Goal: Task Accomplishment & Management: Complete application form

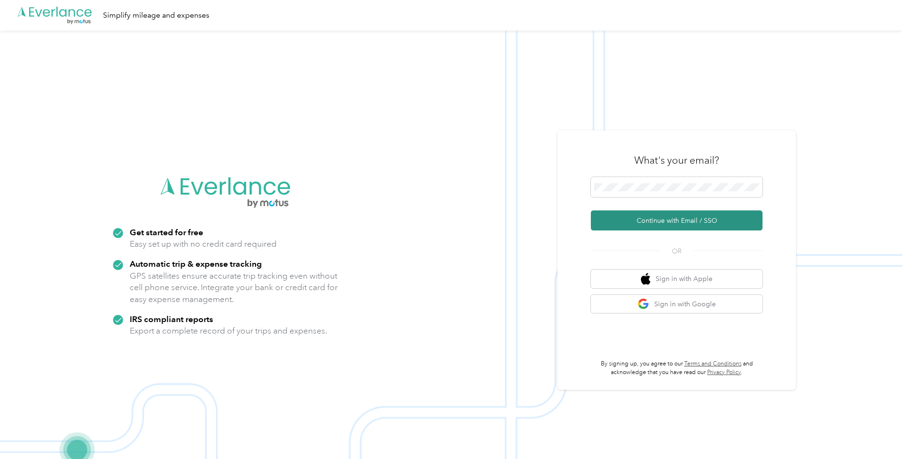
click at [672, 223] on button "Continue with Email / SSO" at bounding box center [677, 220] width 172 height 20
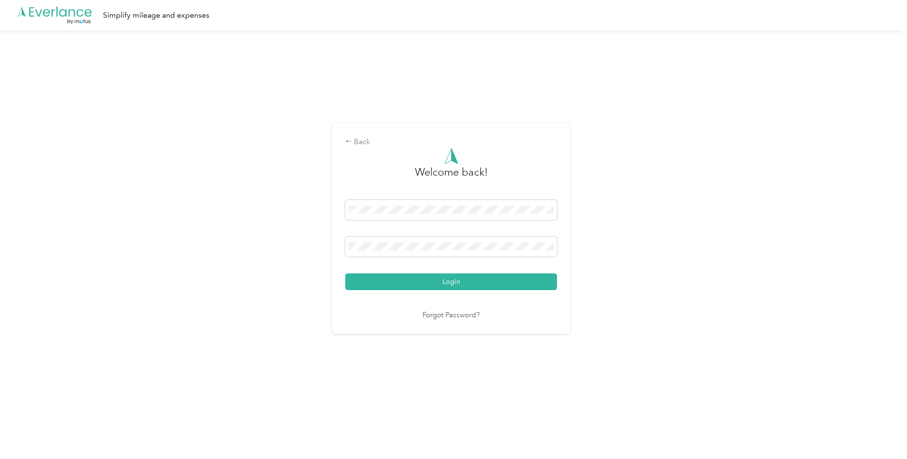
click at [456, 222] on div at bounding box center [451, 211] width 212 height 23
click at [435, 252] on span at bounding box center [451, 246] width 212 height 20
click at [489, 282] on button "Login" at bounding box center [451, 281] width 212 height 17
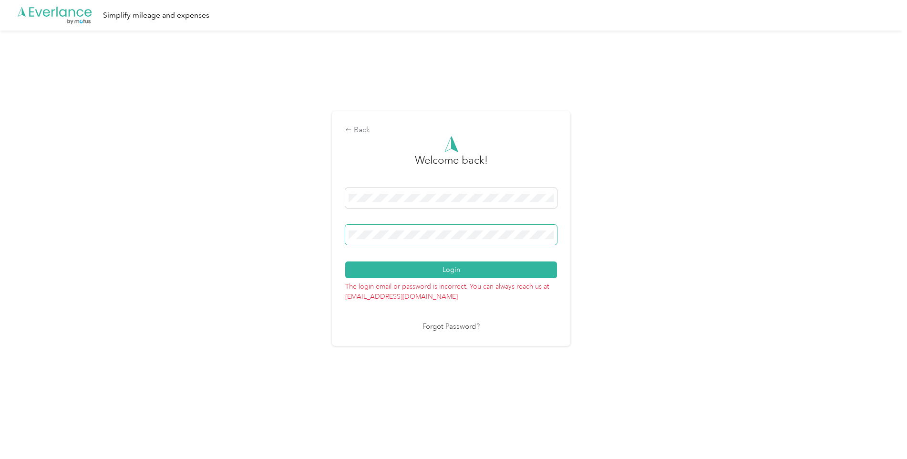
click at [445, 239] on span at bounding box center [451, 235] width 212 height 20
click at [521, 271] on button "Login" at bounding box center [451, 269] width 212 height 17
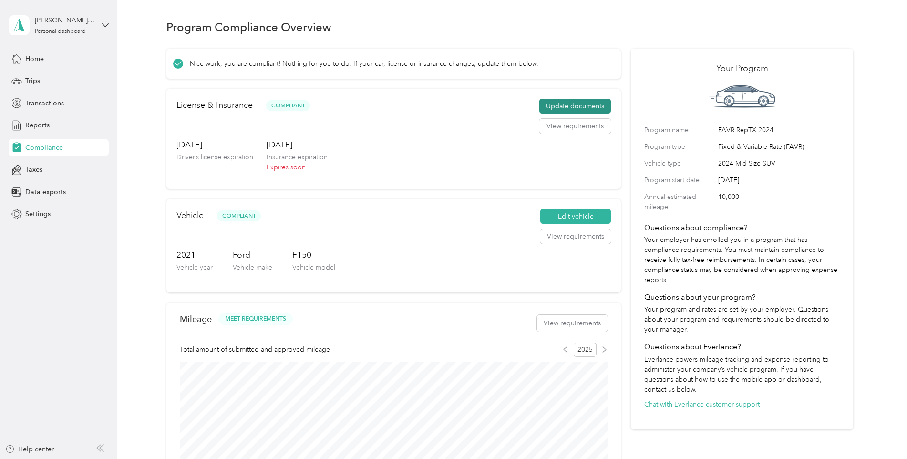
click at [574, 109] on button "Update documents" at bounding box center [575, 106] width 72 height 15
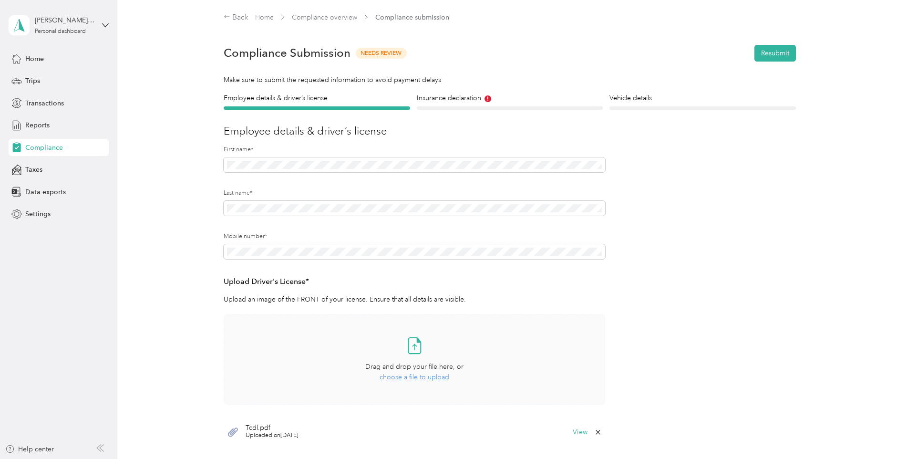
click at [419, 378] on span "choose a file to upload" at bounding box center [414, 377] width 70 height 8
click at [492, 107] on div at bounding box center [510, 107] width 186 height 3
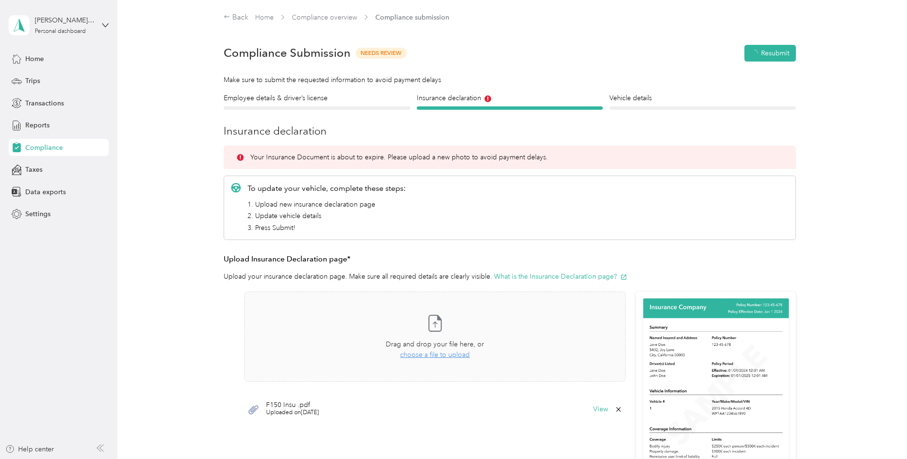
scroll to position [12, 0]
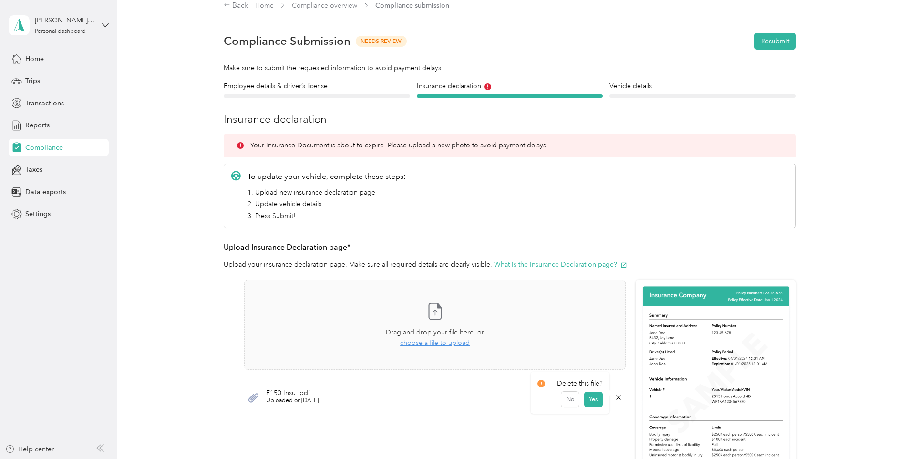
click at [617, 397] on icon at bounding box center [618, 397] width 4 height 4
click at [603, 409] on button "Yes" at bounding box center [593, 403] width 19 height 15
click at [445, 344] on span "choose a file to upload" at bounding box center [435, 342] width 70 height 8
click at [768, 43] on button "Resubmit" at bounding box center [774, 41] width 41 height 17
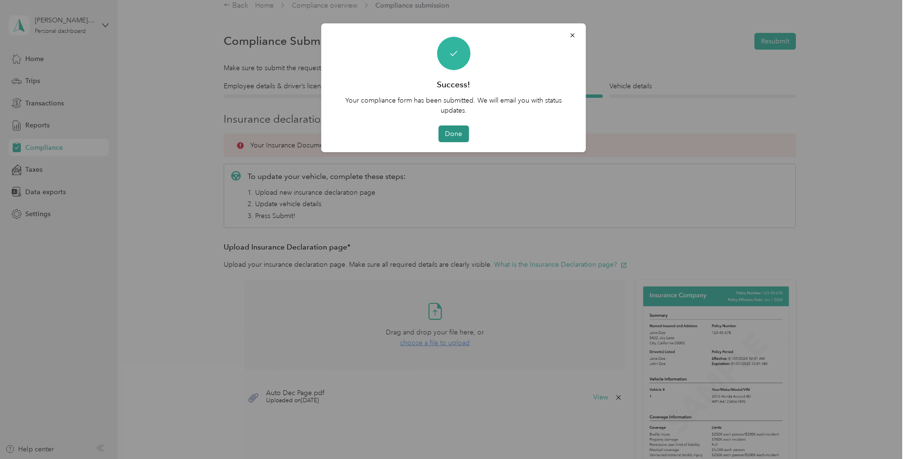
click at [454, 130] on button "Done" at bounding box center [453, 133] width 31 height 17
